Goal: Contribute content

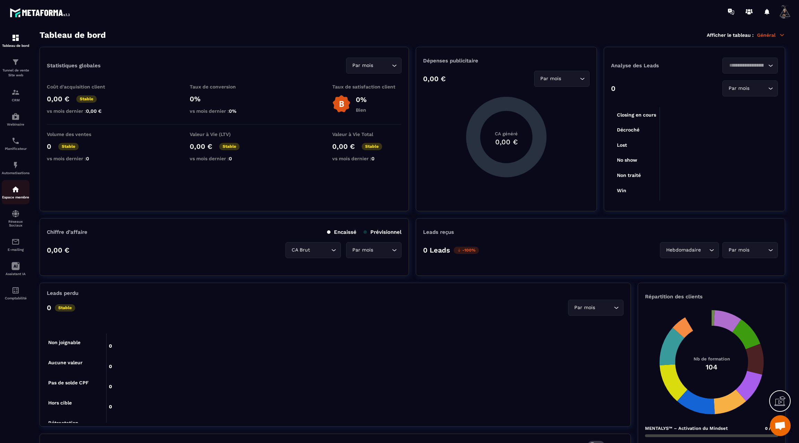
click at [11, 199] on div "Espace membre" at bounding box center [16, 192] width 28 height 14
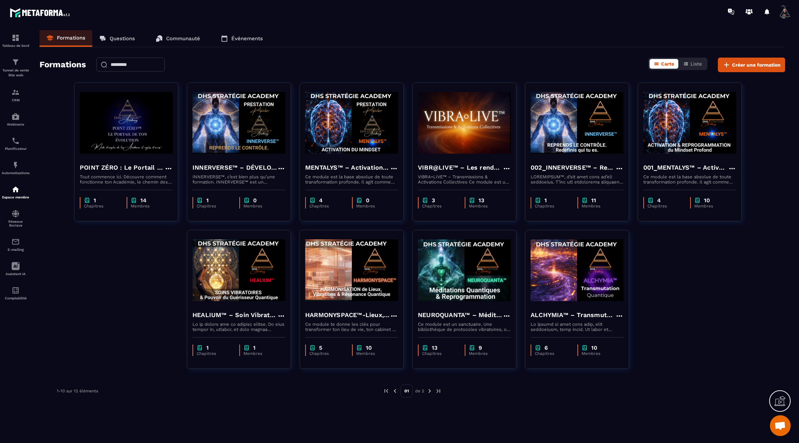
click at [429, 392] on img at bounding box center [430, 391] width 6 height 6
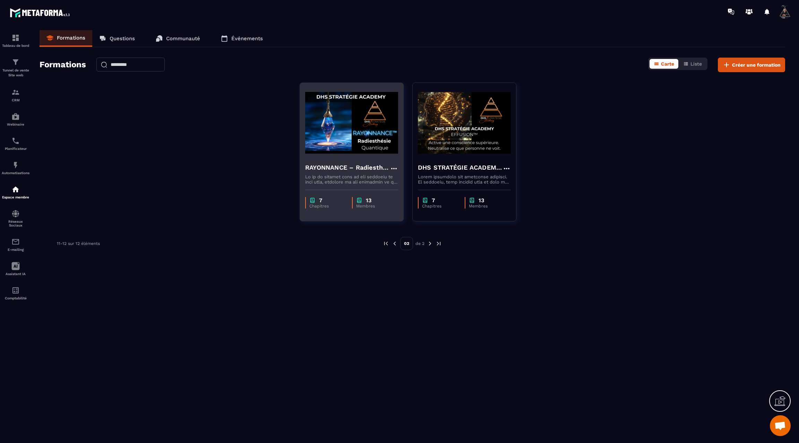
click at [336, 152] on img at bounding box center [351, 122] width 93 height 69
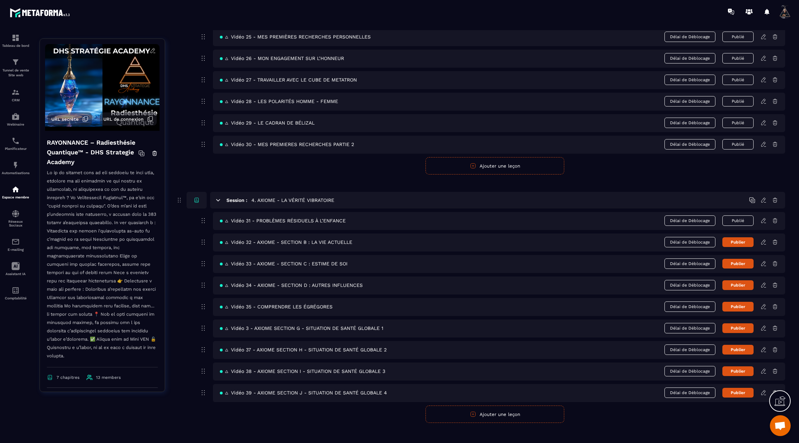
scroll to position [709, 0]
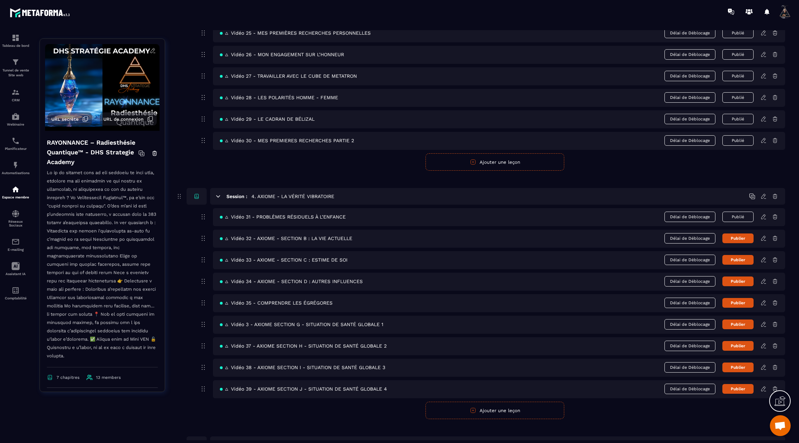
click at [764, 235] on icon at bounding box center [764, 238] width 6 height 6
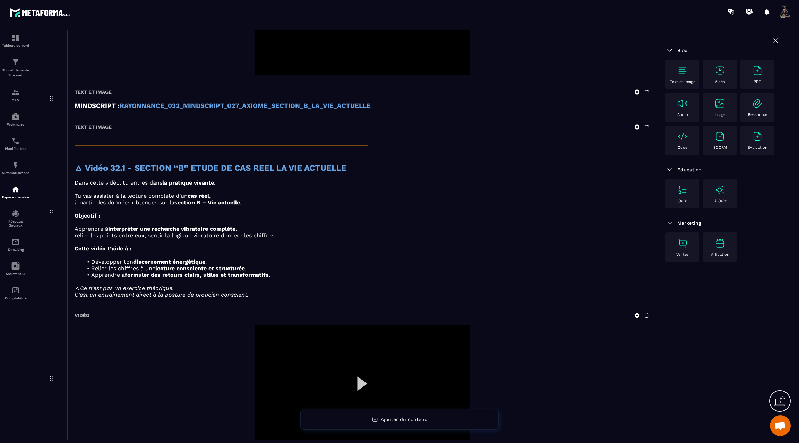
scroll to position [356, 0]
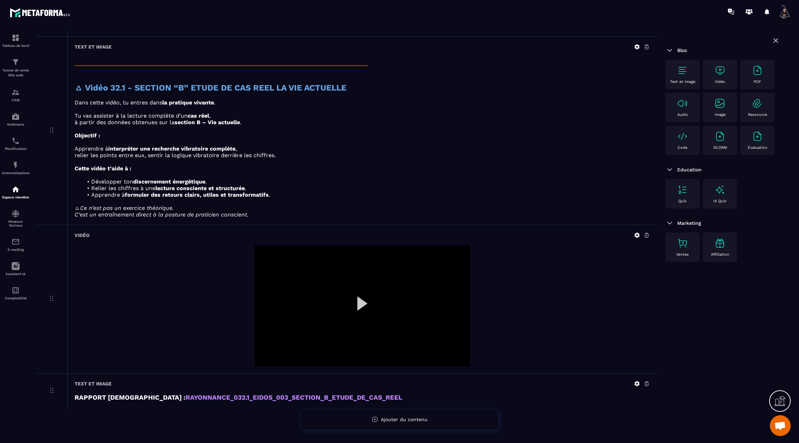
click at [637, 234] on icon at bounding box center [637, 235] width 6 height 6
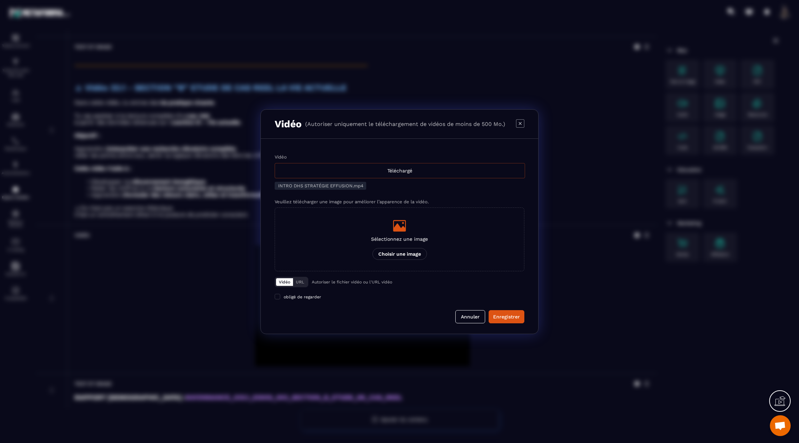
click at [414, 177] on div "Téléchargé" at bounding box center [400, 170] width 250 height 15
click at [0, 0] on input "Vidéo Téléchargé" at bounding box center [0, 0] width 0 height 0
click at [508, 317] on div "Enregistrer" at bounding box center [506, 316] width 27 height 7
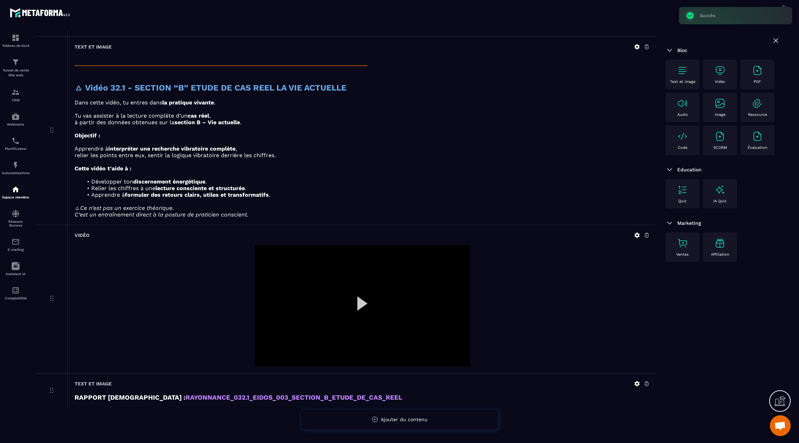
click at [359, 304] on div at bounding box center [362, 305] width 215 height 121
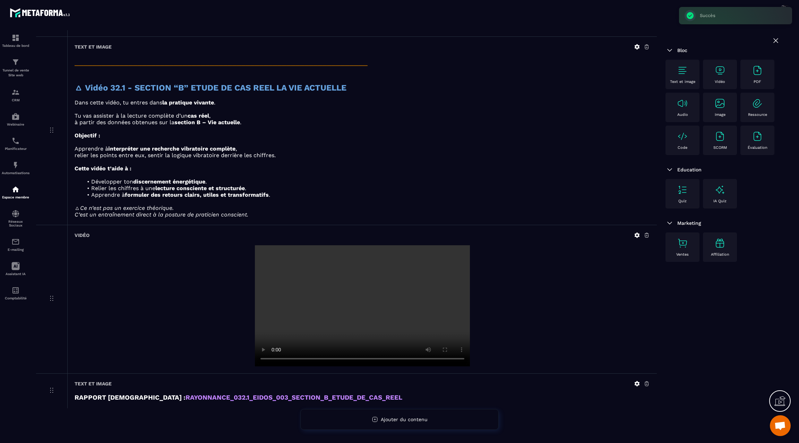
click at [359, 304] on video at bounding box center [362, 305] width 215 height 121
